Goal: Task Accomplishment & Management: Use online tool/utility

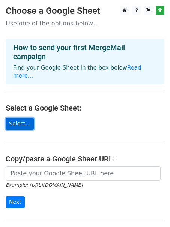
click at [30, 118] on link "Select..." at bounding box center [20, 124] width 28 height 12
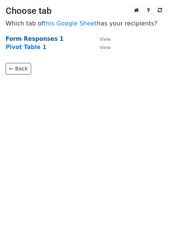
click at [39, 39] on strong "Form Responses 1" at bounding box center [35, 39] width 58 height 7
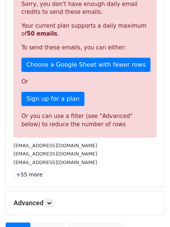
scroll to position [168, 0]
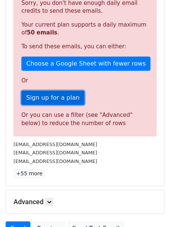
click at [37, 96] on link "Sign up for a plan" at bounding box center [52, 98] width 63 height 14
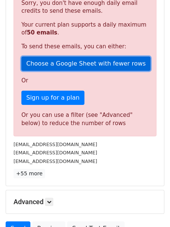
click at [79, 63] on link "Choose a Google Sheet with fewer rows" at bounding box center [85, 64] width 129 height 14
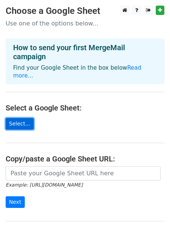
click at [12, 119] on link "Select..." at bounding box center [20, 124] width 28 height 12
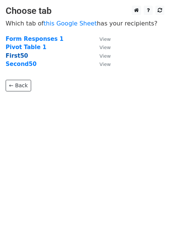
click at [14, 56] on strong "First50" at bounding box center [17, 56] width 23 height 7
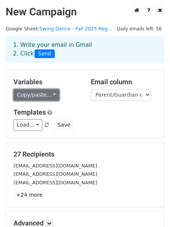
click at [51, 95] on link "Copy/paste..." at bounding box center [37, 95] width 46 height 12
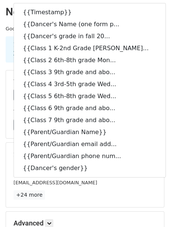
click at [151, 124] on div "Load... No templates saved Save" at bounding box center [85, 125] width 154 height 12
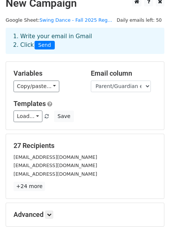
scroll to position [8, 0]
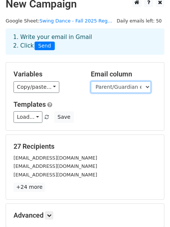
click at [111, 90] on select "Timestamp Dancer's Name (one form per dancer) Dancer's grade in fall 2025 (incl…" at bounding box center [121, 87] width 60 height 12
click at [70, 75] on h5 "Variables" at bounding box center [47, 74] width 66 height 8
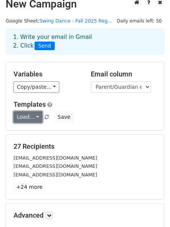
click at [27, 116] on link "Load..." at bounding box center [28, 117] width 29 height 12
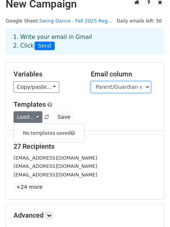
click at [91, 88] on select "Timestamp Dancer's Name (one form per dancer) Dancer's grade in fall 2025 (incl…" at bounding box center [121, 87] width 60 height 12
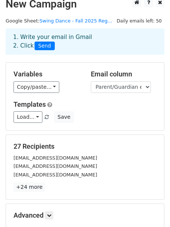
click at [71, 75] on h5 "Variables" at bounding box center [47, 74] width 66 height 8
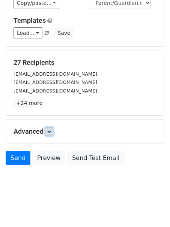
click at [50, 130] on icon at bounding box center [49, 131] width 5 height 5
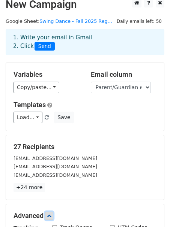
scroll to position [0, 0]
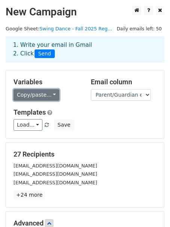
click at [38, 99] on link "Copy/paste..." at bounding box center [37, 95] width 46 height 12
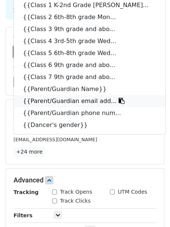
scroll to position [45, 0]
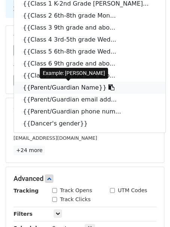
click at [76, 90] on link "{{Parent/Guardian Name}}" at bounding box center [90, 88] width 152 height 12
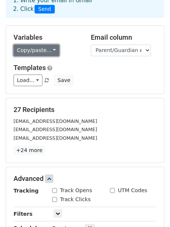
click at [48, 51] on link "Copy/paste..." at bounding box center [37, 51] width 46 height 12
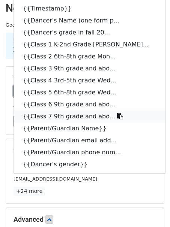
scroll to position [0, 0]
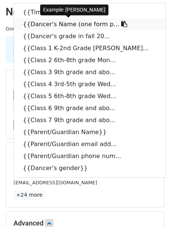
click at [68, 25] on link "{{Dancer's Name (one form p..." at bounding box center [90, 24] width 152 height 12
